Goal: Information Seeking & Learning: Learn about a topic

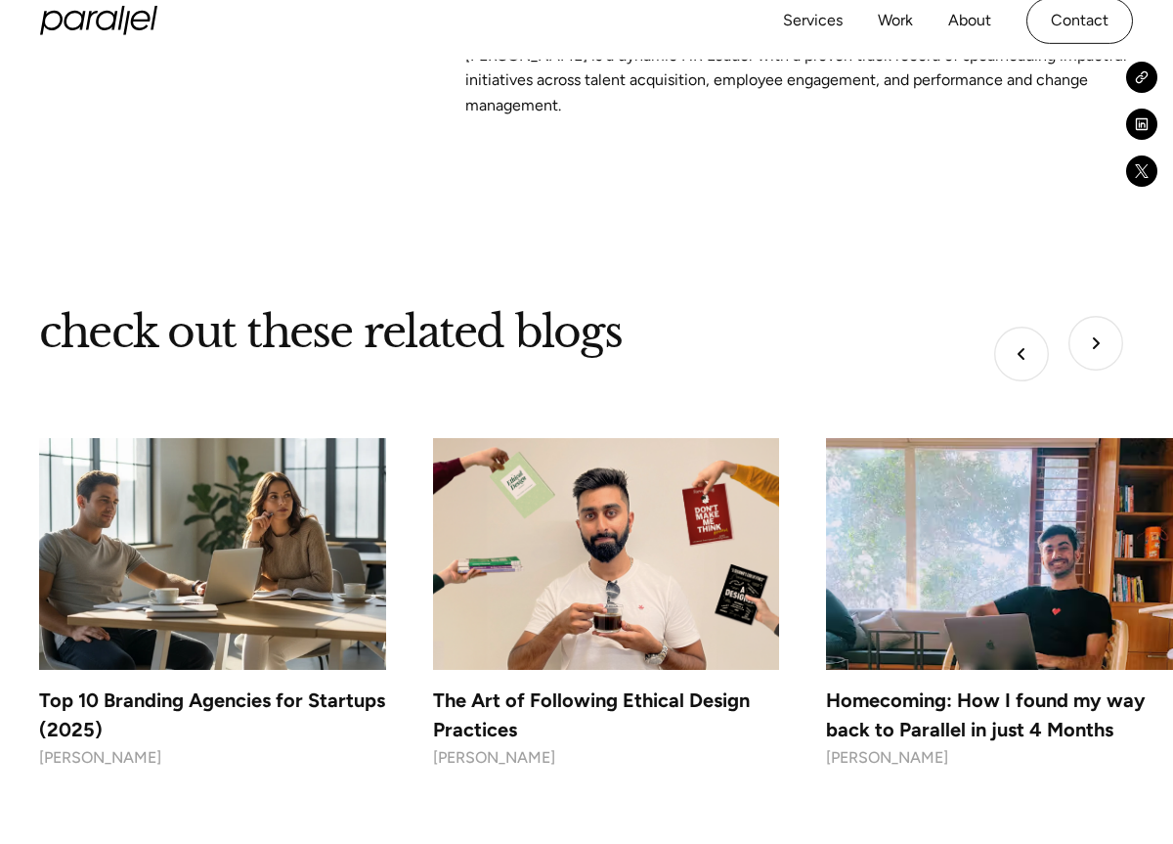
scroll to position [8601, 0]
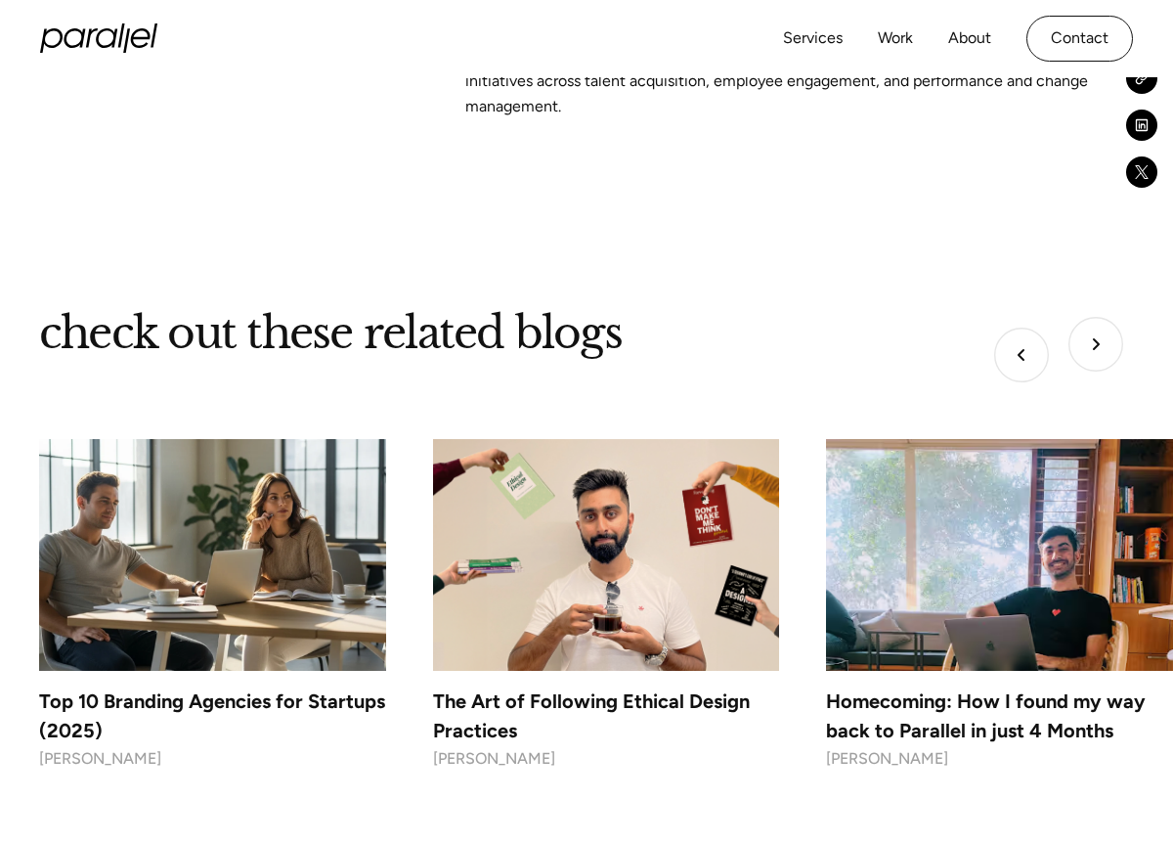
click at [1092, 324] on img "Next slide" at bounding box center [1095, 344] width 55 height 55
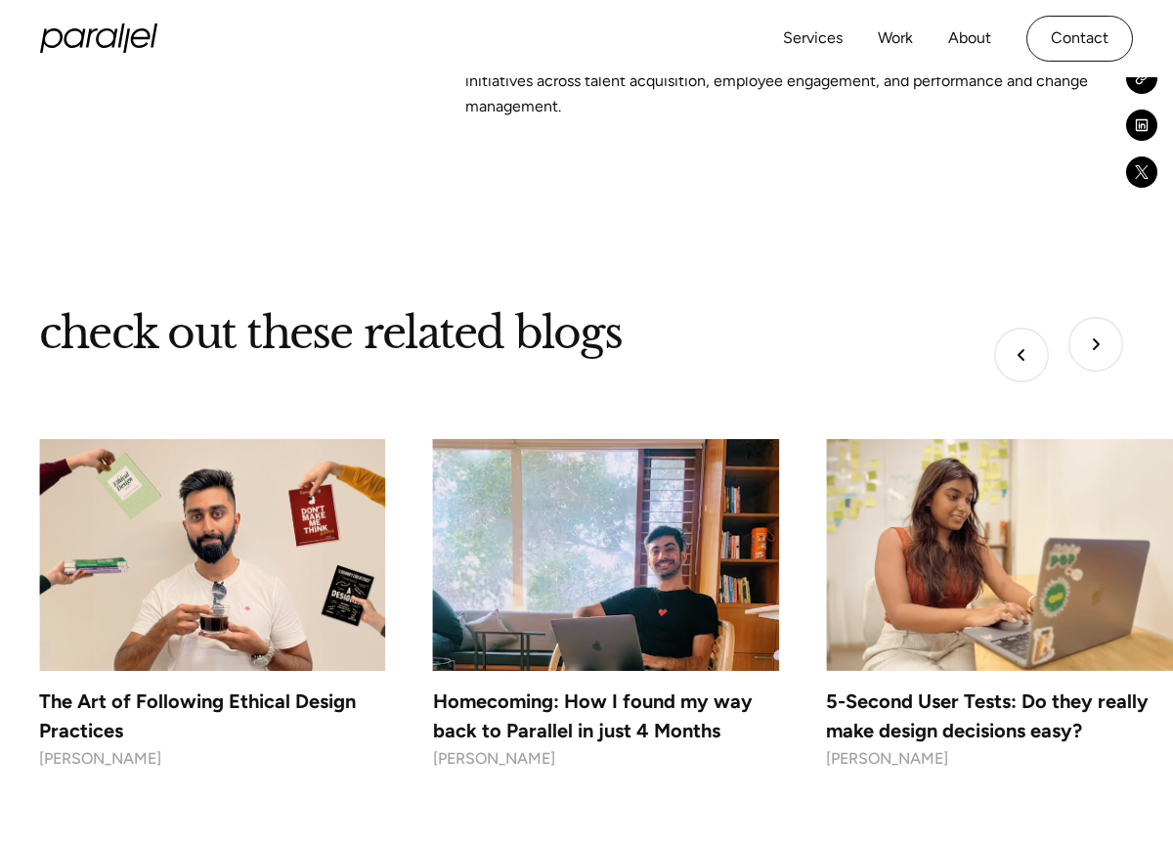
click at [1092, 324] on img "Next slide" at bounding box center [1095, 344] width 55 height 55
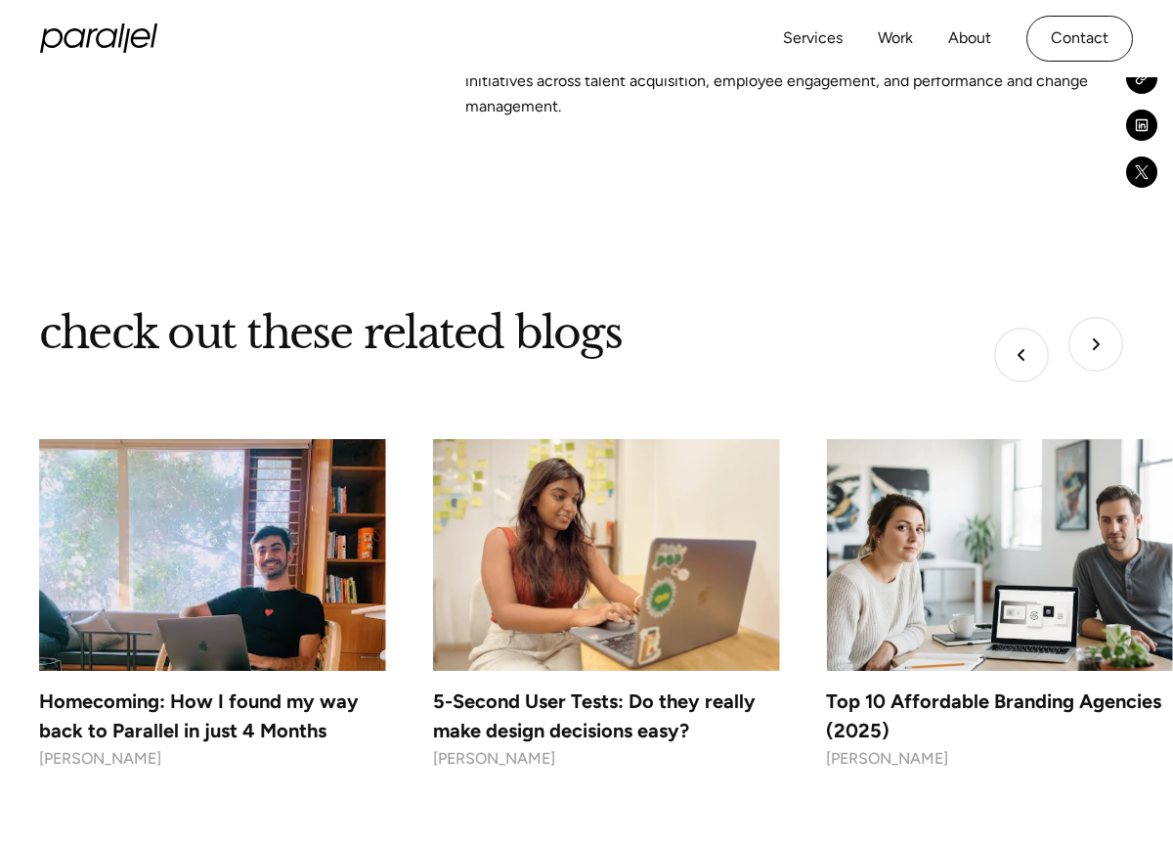
click at [1092, 324] on img "Next slide" at bounding box center [1095, 344] width 55 height 55
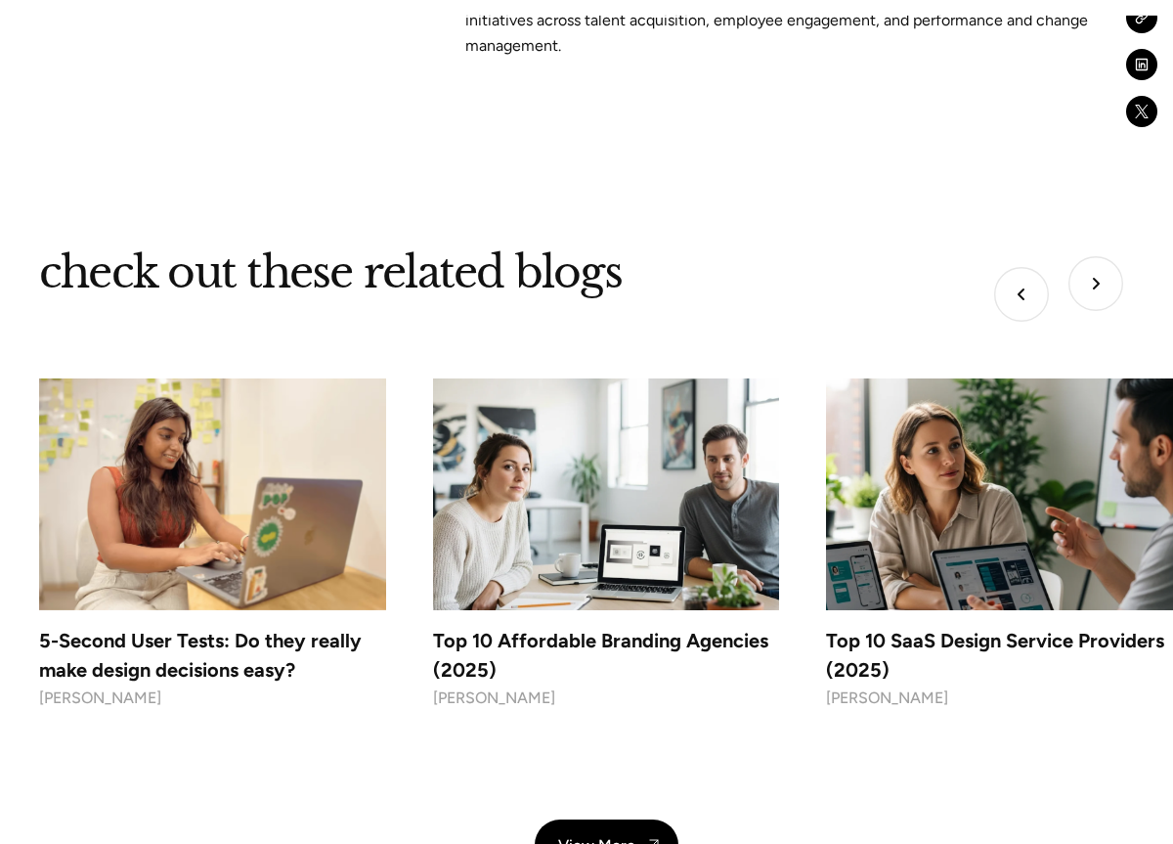
scroll to position [8673, 0]
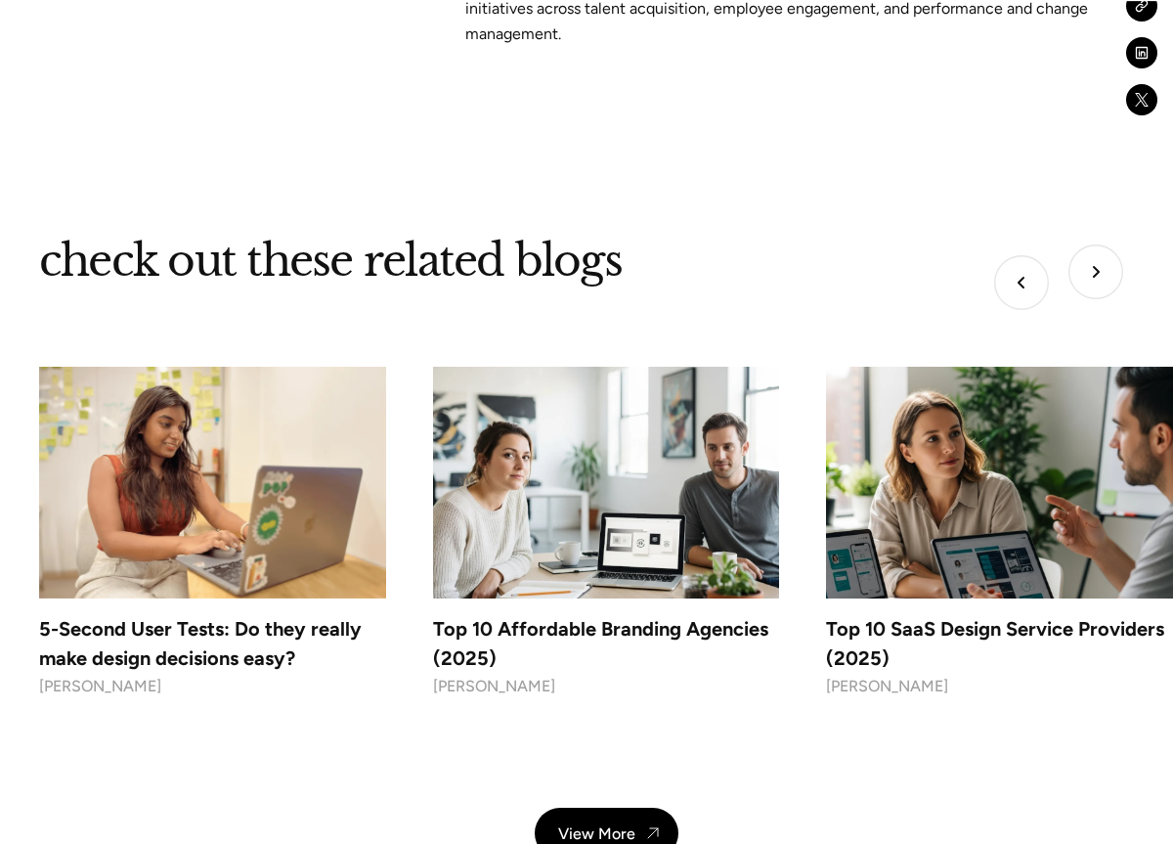
click at [1086, 233] on div "check out these related blogs" at bounding box center [606, 261] width 1134 height 56
click at [1103, 244] on img "Next slide" at bounding box center [1095, 271] width 55 height 55
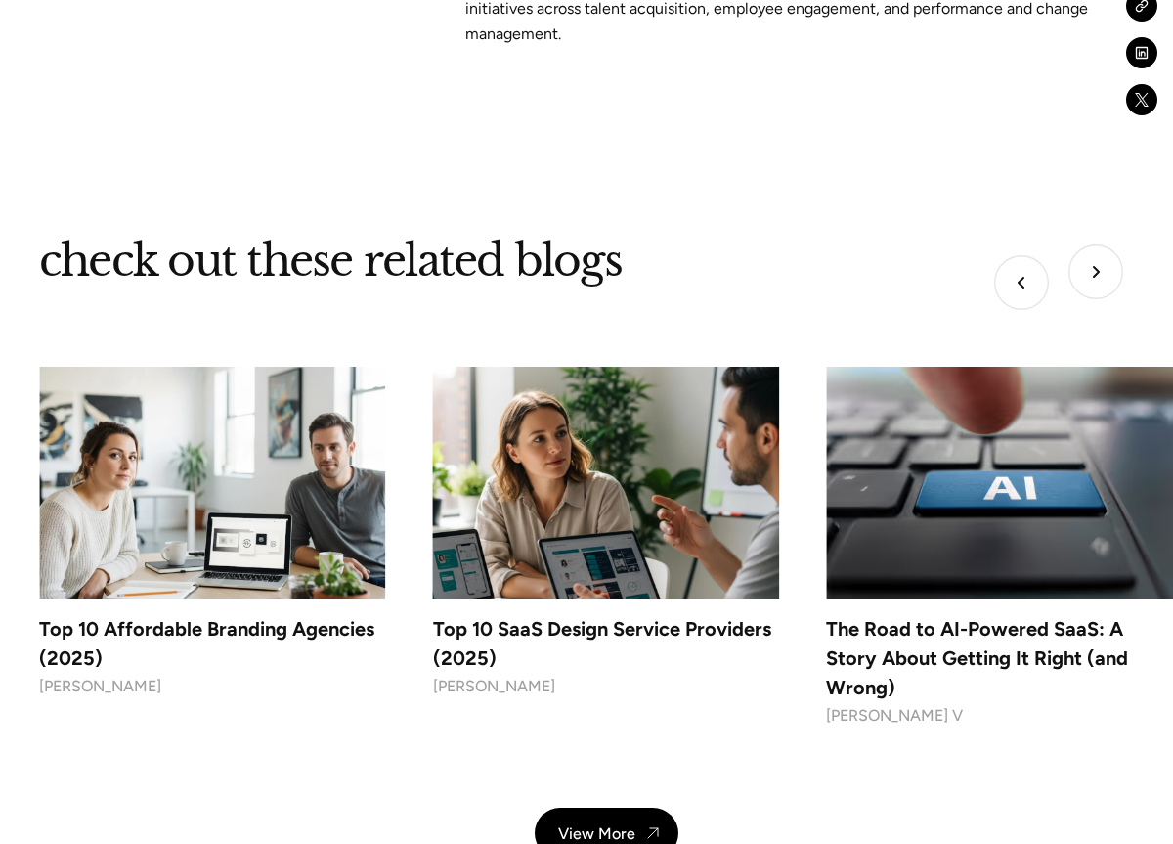
click at [1103, 244] on img "Next slide" at bounding box center [1095, 271] width 55 height 55
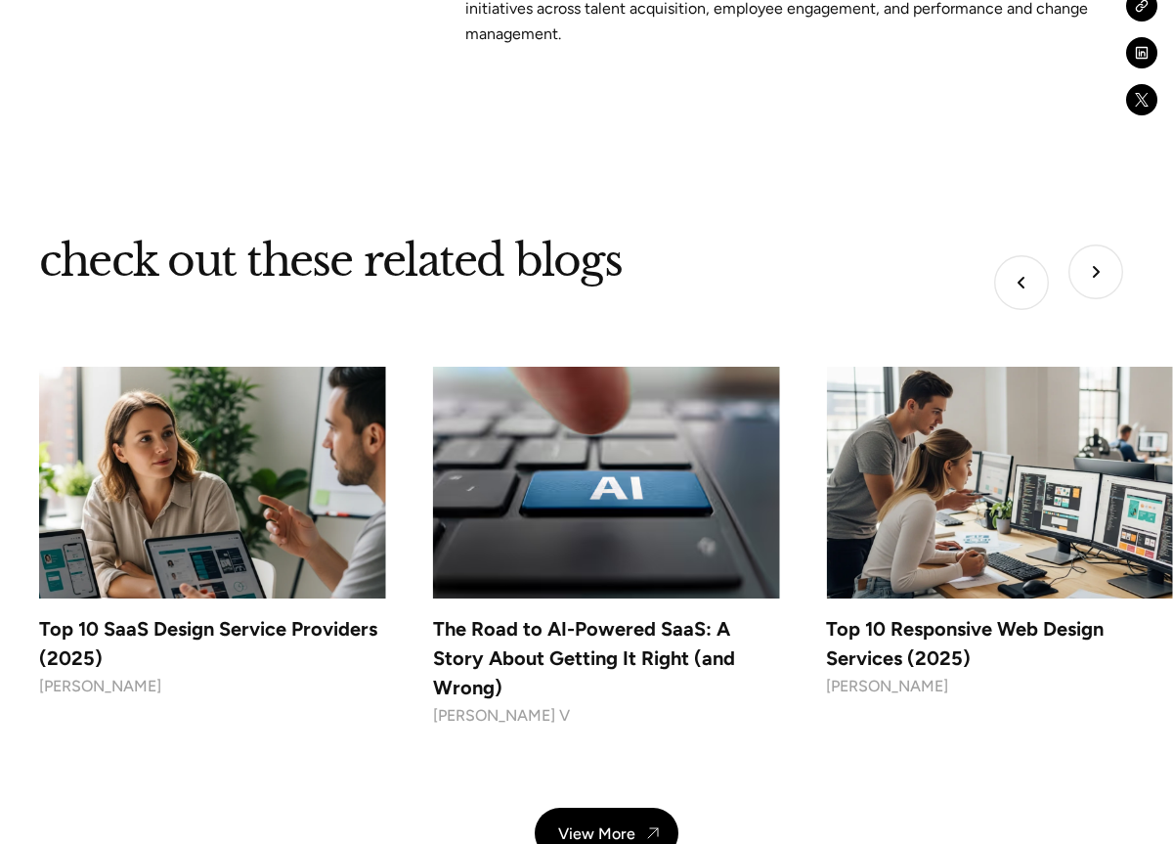
click at [1103, 244] on img "Next slide" at bounding box center [1095, 271] width 55 height 55
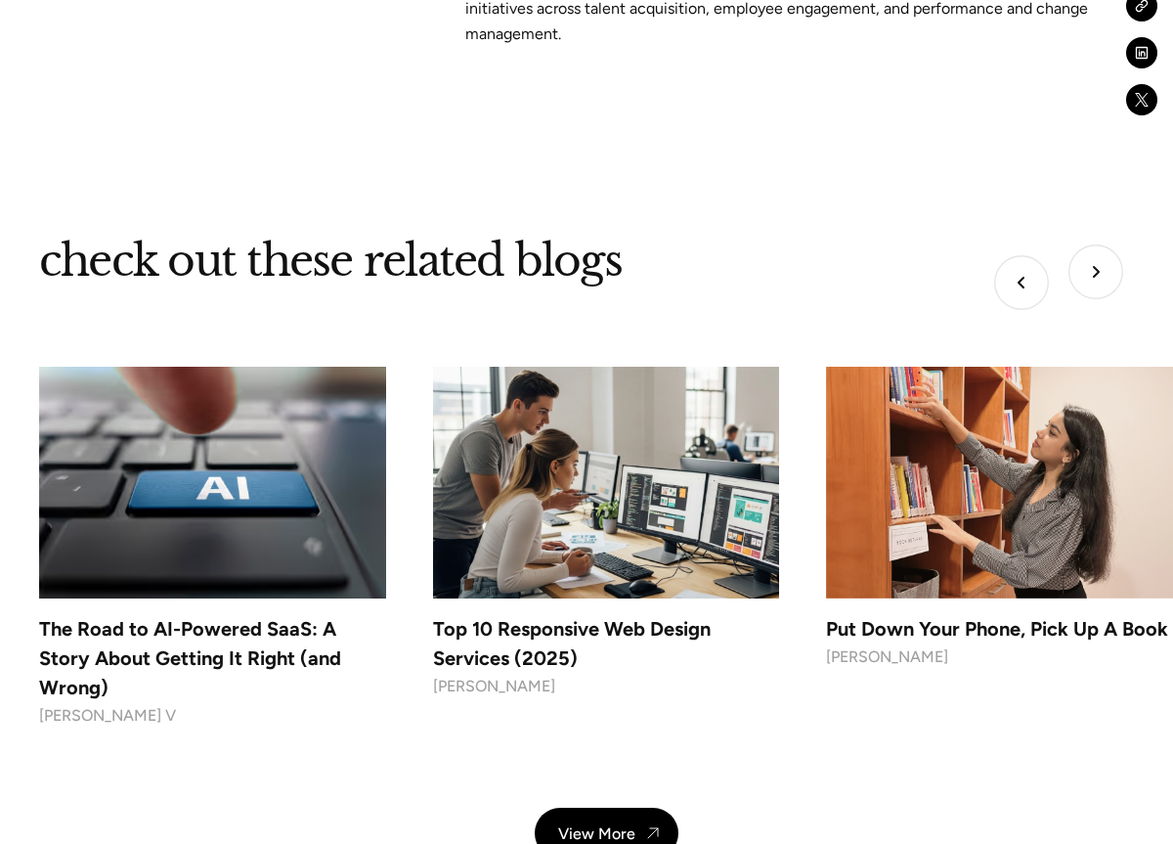
click at [1103, 244] on img "Next slide" at bounding box center [1095, 271] width 55 height 55
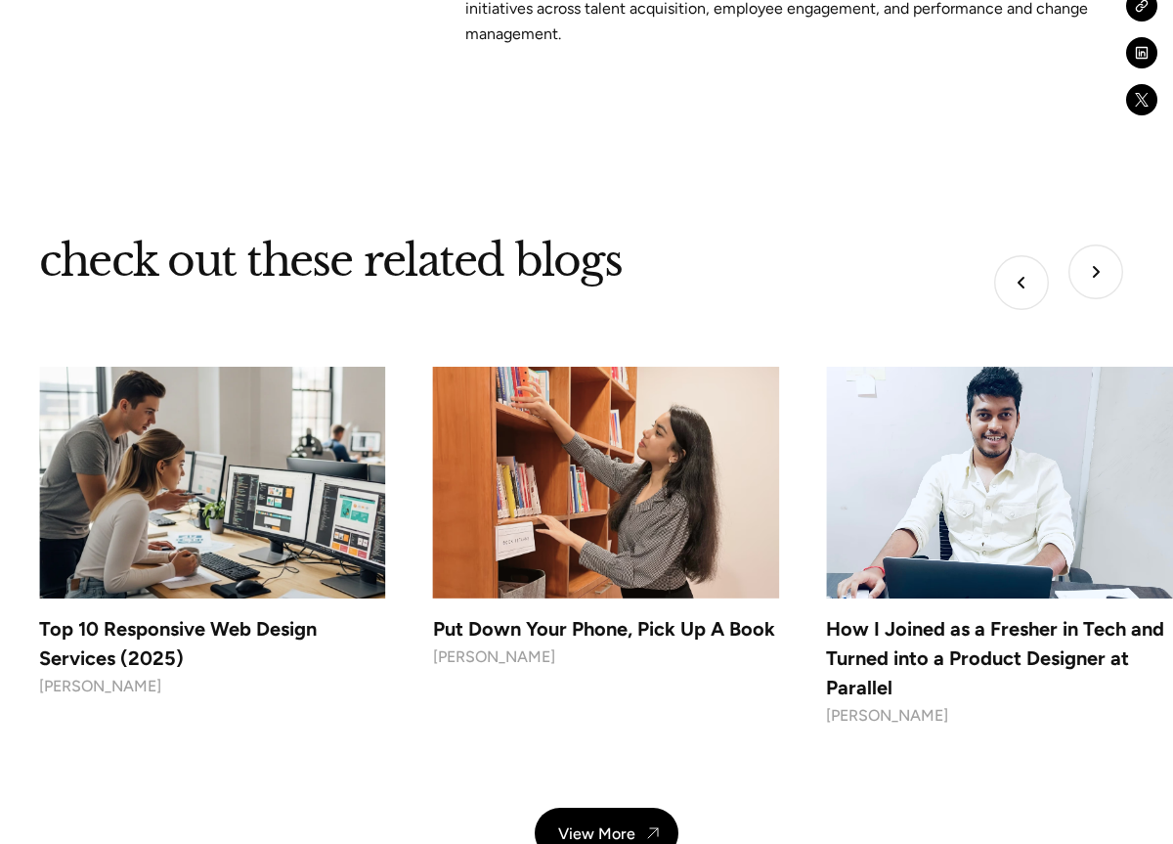
click at [1103, 244] on img "Next slide" at bounding box center [1095, 271] width 55 height 55
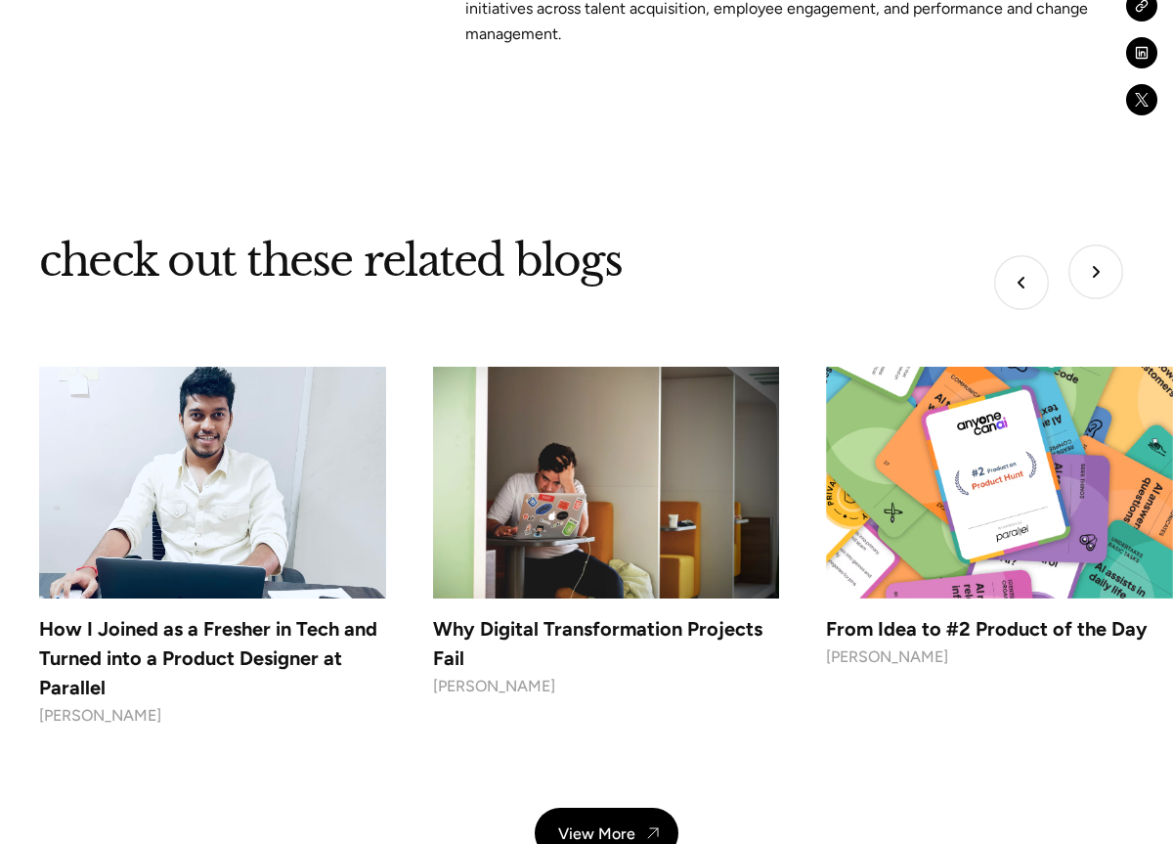
click at [1103, 244] on img "Next slide" at bounding box center [1095, 271] width 55 height 55
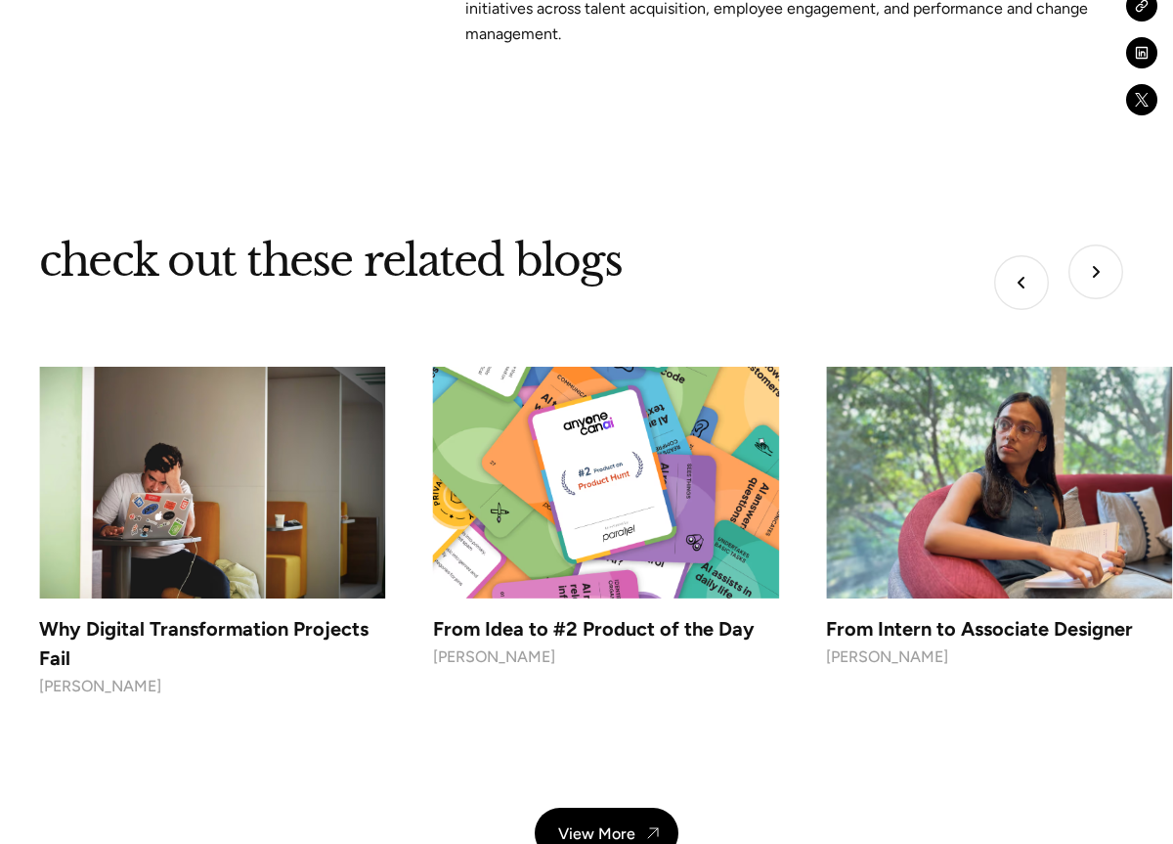
click at [1103, 244] on img "Next slide" at bounding box center [1095, 271] width 55 height 55
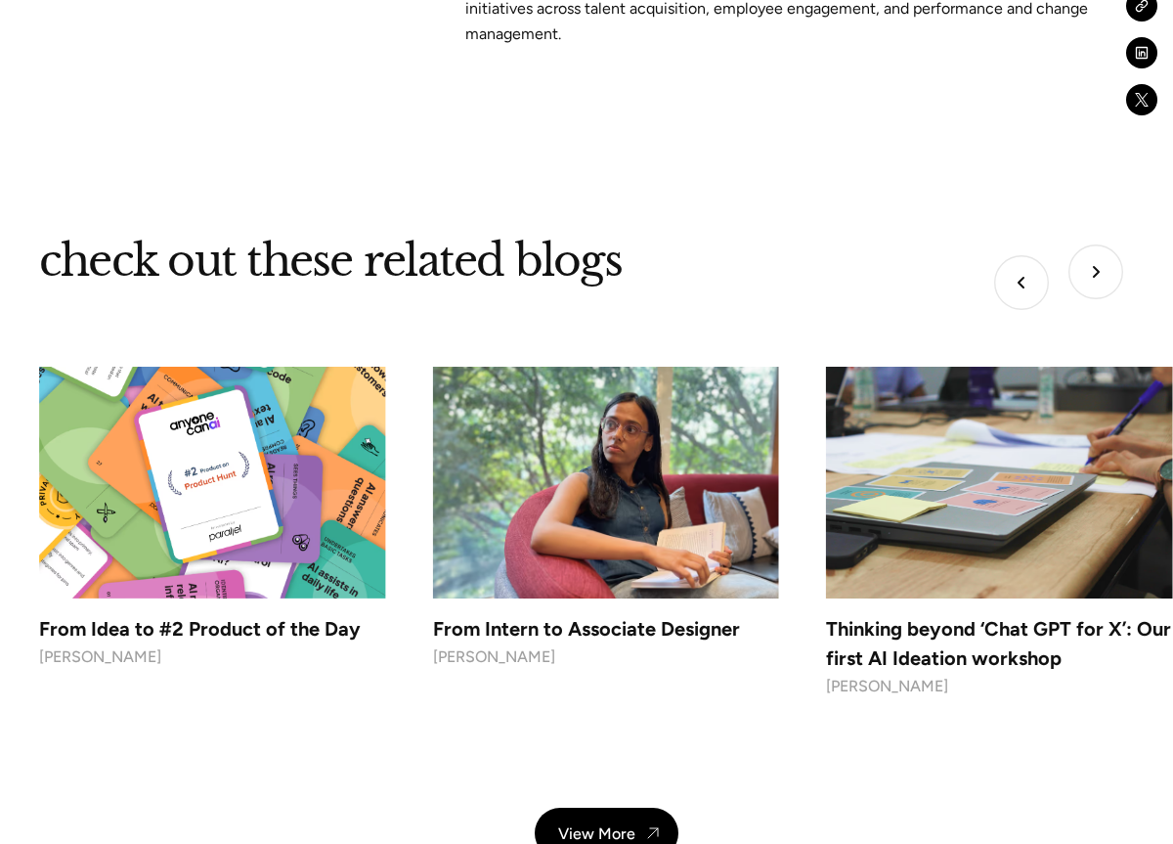
click at [1103, 244] on img "Next slide" at bounding box center [1095, 271] width 55 height 55
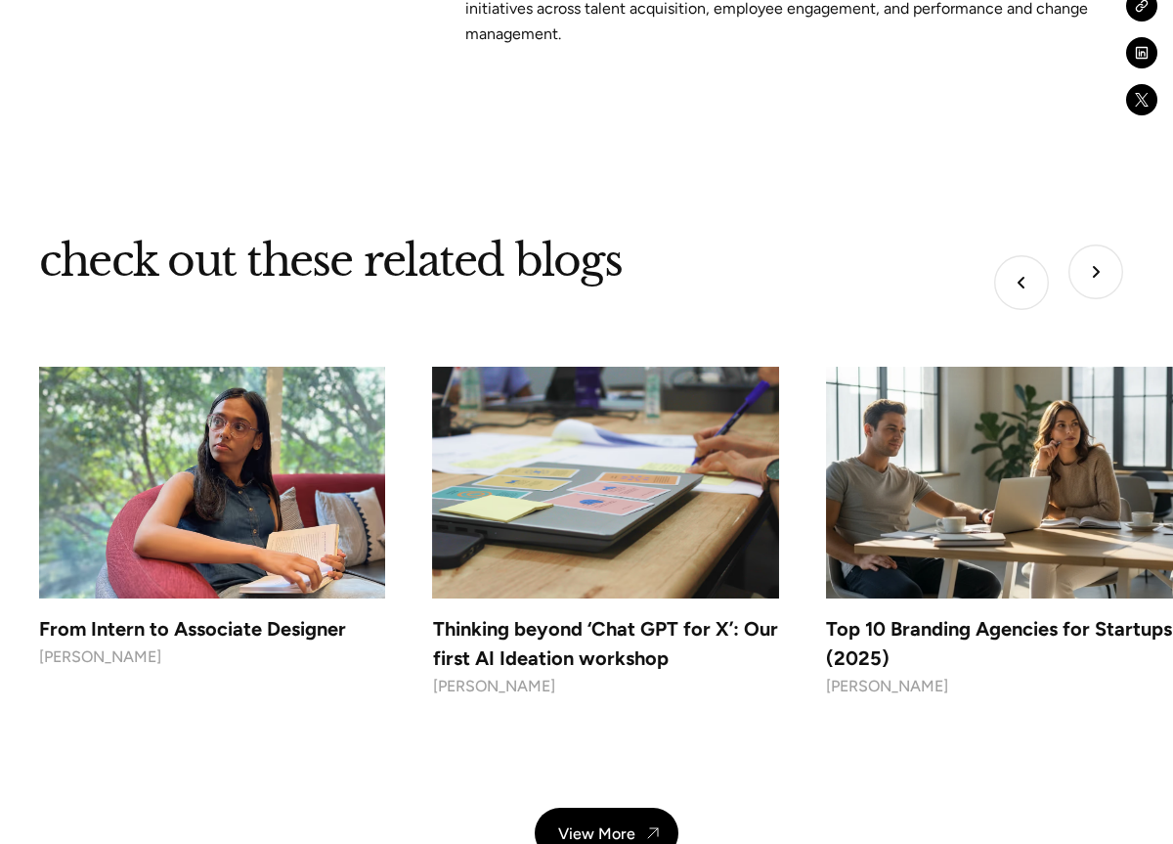
click at [248, 513] on img at bounding box center [212, 482] width 364 height 242
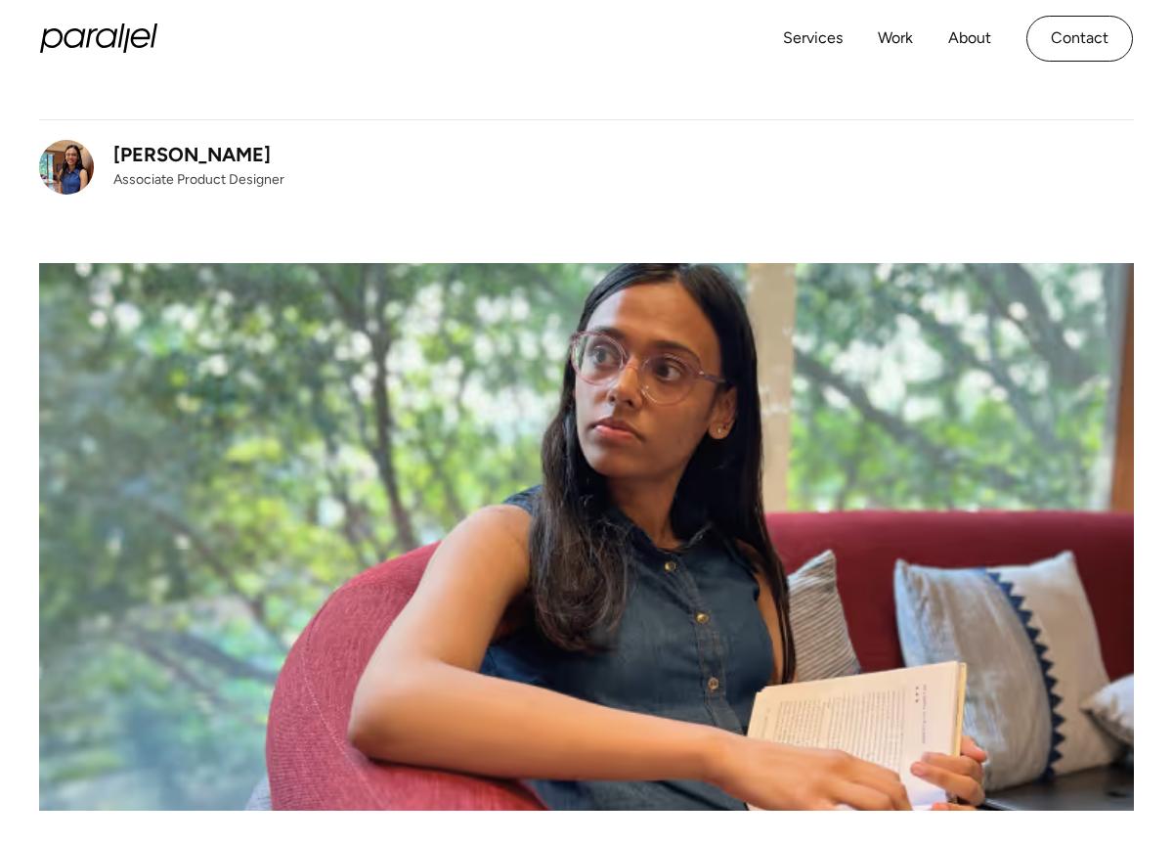
scroll to position [332, 0]
